Goal: Information Seeking & Learning: Check status

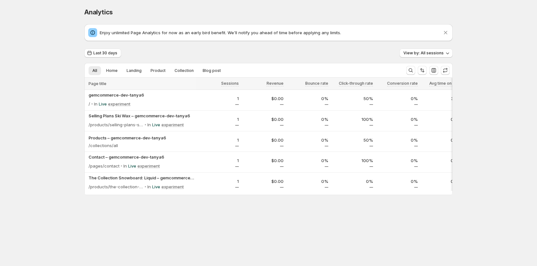
click at [43, 95] on div "Analytics. This page is ready Analytics Enjoy unlimited Page Analytics for now …" at bounding box center [268, 114] width 537 height 229
click at [112, 104] on p "experiment" at bounding box center [119, 104] width 22 height 6
click at [102, 103] on p "Live" at bounding box center [103, 104] width 8 height 6
click at [96, 104] on p "In" at bounding box center [96, 104] width 4 height 6
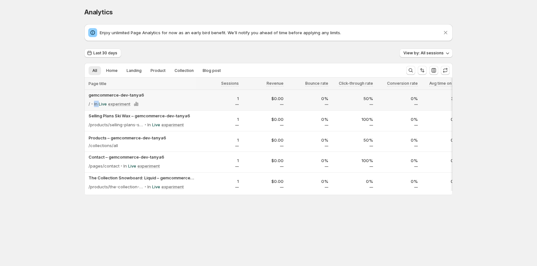
click at [96, 104] on p "In" at bounding box center [96, 104] width 4 height 6
click at [105, 103] on p "Live" at bounding box center [103, 104] width 8 height 6
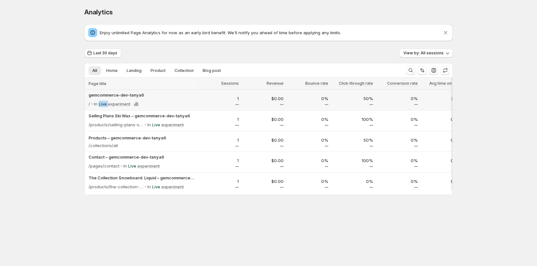
click at [105, 103] on p "Live" at bounding box center [103, 104] width 8 height 6
click at [110, 103] on p "experiment" at bounding box center [119, 104] width 22 height 6
click at [520, 164] on div "Analytics. This page is ready Analytics Enjoy unlimited Page Analytics for now …" at bounding box center [268, 114] width 537 height 229
click at [121, 103] on p "experiment" at bounding box center [119, 104] width 22 height 6
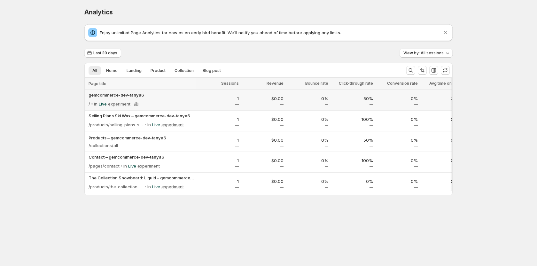
click at [103, 103] on p "Live" at bounding box center [103, 104] width 8 height 6
click at [98, 104] on div "In Live experiment" at bounding box center [115, 103] width 49 height 9
click at [149, 125] on p "In" at bounding box center [149, 124] width 4 height 6
click at [157, 124] on p "Live" at bounding box center [156, 124] width 8 height 6
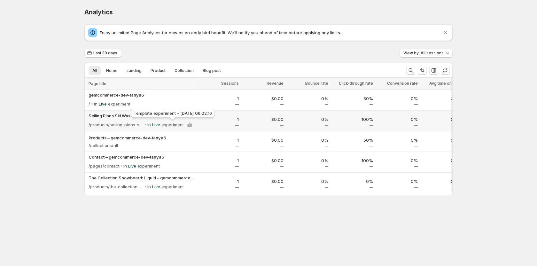
click at [178, 124] on p "experiment" at bounding box center [172, 124] width 22 height 6
click at [170, 186] on p "experiment" at bounding box center [172, 186] width 22 height 6
click at [156, 184] on p "Live" at bounding box center [156, 186] width 8 height 6
click at [148, 187] on p "In" at bounding box center [149, 186] width 4 height 6
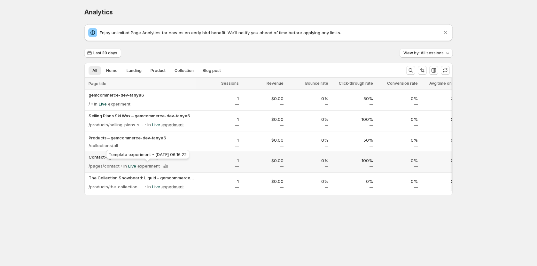
click at [153, 165] on p "experiment" at bounding box center [148, 166] width 22 height 6
click at [129, 166] on p "Live" at bounding box center [132, 166] width 8 height 6
click at [124, 166] on p "In" at bounding box center [125, 166] width 4 height 6
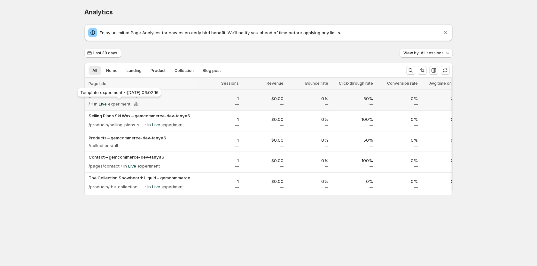
click at [118, 104] on p "experiment" at bounding box center [119, 104] width 22 height 6
click at [103, 103] on p "Live" at bounding box center [103, 104] width 8 height 6
click at [96, 103] on p "In" at bounding box center [96, 104] width 4 height 6
click at [106, 103] on p "Live" at bounding box center [103, 104] width 8 height 6
click at [118, 104] on p "experiment" at bounding box center [119, 104] width 22 height 6
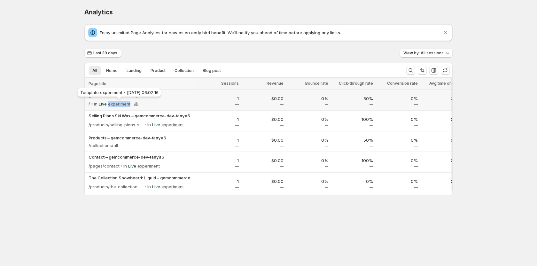
click at [118, 104] on p "experiment" at bounding box center [119, 104] width 22 height 6
click at [57, 94] on div "Analytics. This page is ready Analytics Enjoy unlimited Page Analytics for now …" at bounding box center [268, 114] width 537 height 229
click at [494, 96] on div "Analytics. This page is ready Analytics Enjoy unlimited Page Analytics for now …" at bounding box center [268, 114] width 537 height 229
click at [433, 68] on icon "button" at bounding box center [433, 70] width 4 height 4
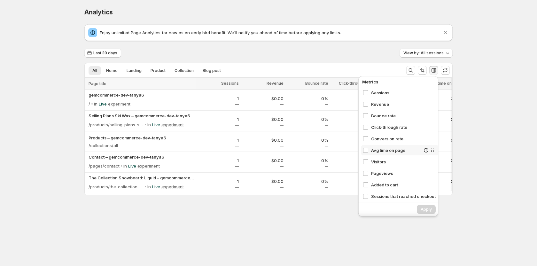
click at [376, 147] on span "Avg time on page" at bounding box center [395, 150] width 49 height 6
click at [378, 138] on span "Conversion rate" at bounding box center [395, 138] width 49 height 6
click at [378, 131] on div "Click-through rate" at bounding box center [400, 127] width 78 height 10
click at [382, 131] on div "Click-through rate" at bounding box center [400, 127] width 78 height 10
click at [424, 208] on span "Apply" at bounding box center [425, 209] width 11 height 5
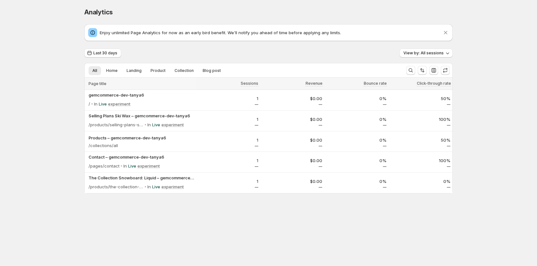
click at [190, 213] on div "Analytics. This page is ready Analytics Enjoy unlimited Page Analytics for now …" at bounding box center [268, 114] width 383 height 228
click at [186, 98] on div "gemcommerce-dev-tanya6 / In Live experiment" at bounding box center [140, 100] width 105 height 17
